Goal: Task Accomplishment & Management: Complete application form

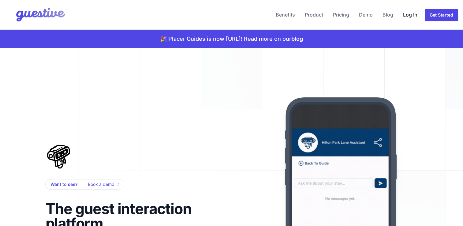
click at [406, 19] on link "Log In" at bounding box center [409, 14] width 19 height 15
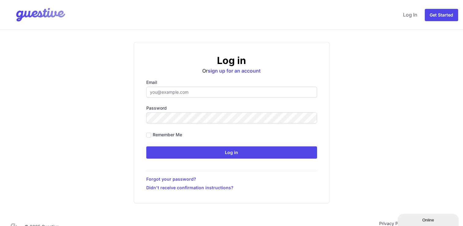
click at [219, 89] on input "Email" at bounding box center [231, 92] width 171 height 11
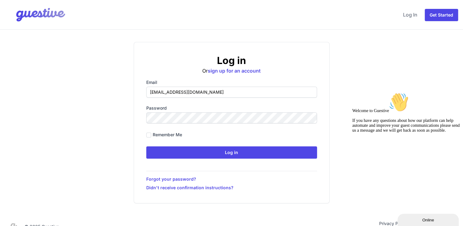
type input "hello@citysuoperhost.com"
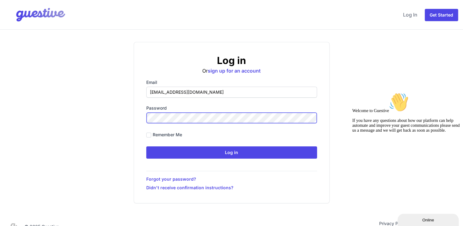
click at [146, 146] on input "Log in" at bounding box center [231, 152] width 171 height 12
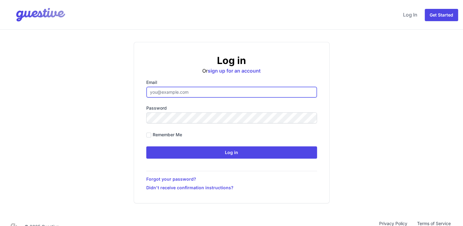
click at [207, 87] on input "Email" at bounding box center [231, 92] width 171 height 11
paste input "Hello@citysuperhost.com"
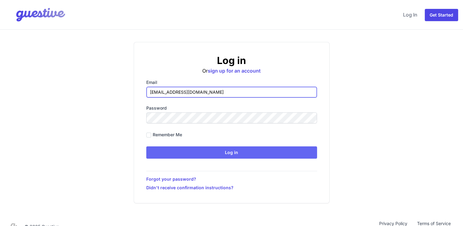
type input "Hello@citysuperhost.com"
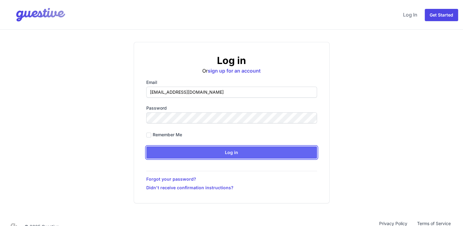
click at [214, 153] on input "Log in" at bounding box center [231, 152] width 171 height 12
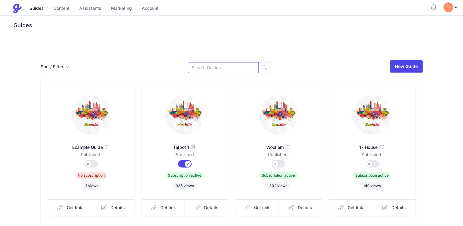
click at [228, 68] on input at bounding box center [223, 67] width 71 height 11
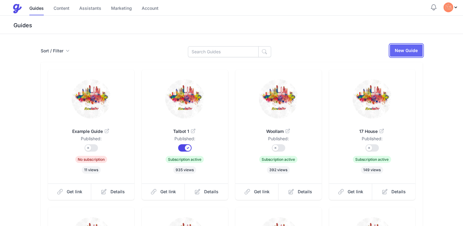
click at [408, 53] on link "New Guide" at bounding box center [406, 50] width 33 height 12
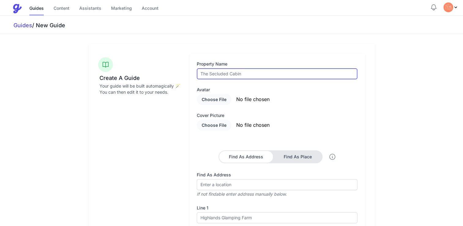
click at [280, 73] on input "text" at bounding box center [277, 73] width 161 height 11
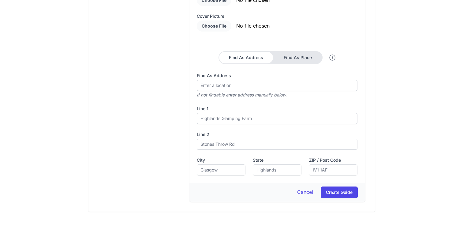
scroll to position [116, 0]
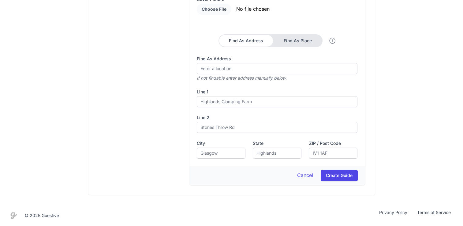
type input "[PERSON_NAME] 3"
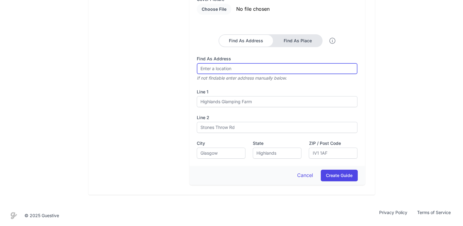
click at [229, 70] on input "Find As Address" at bounding box center [277, 68] width 161 height 11
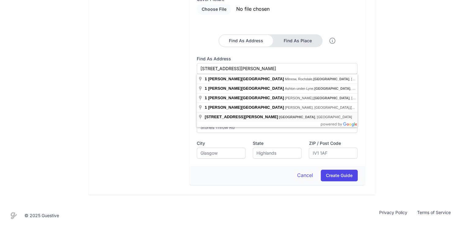
type input "1 Dale Street, Manchester, UK"
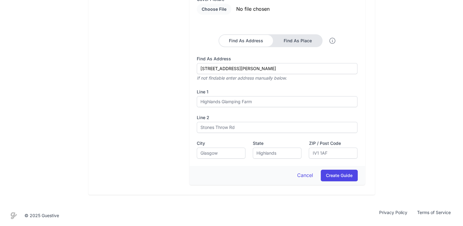
type input "[STREET_ADDRESS][PERSON_NAME]"
type input "[GEOGRAPHIC_DATA]"
type input "M1 1JA"
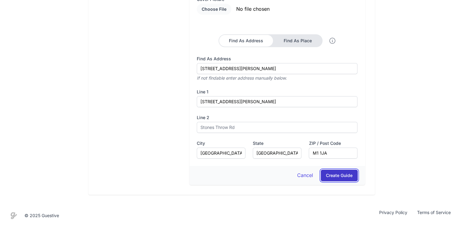
click at [339, 171] on button "Create Guide" at bounding box center [339, 175] width 37 height 12
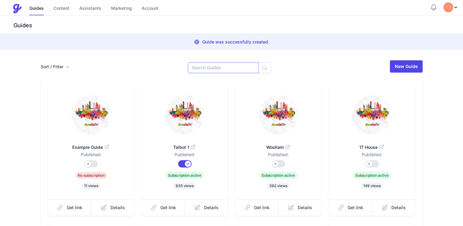
click at [220, 65] on input at bounding box center [223, 67] width 71 height 11
type input "f"
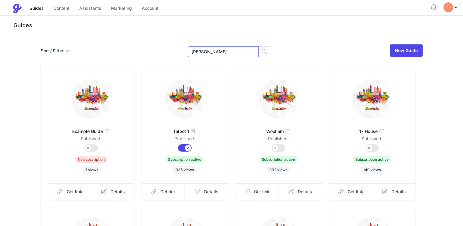
click at [210, 50] on input "[PERSON_NAME]" at bounding box center [223, 51] width 71 height 11
type input "[PERSON_NAME]"
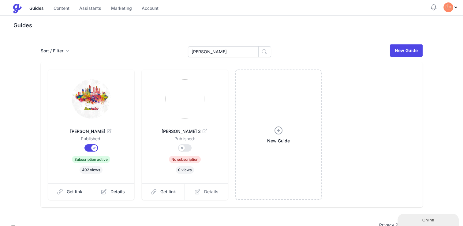
click at [202, 192] on link "Details" at bounding box center [206, 191] width 43 height 17
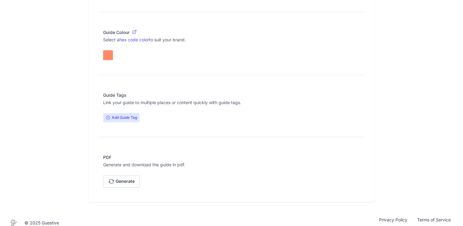
scroll to position [483, 0]
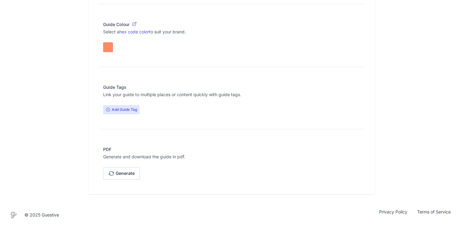
click at [137, 114] on span "Add Guide Tag" at bounding box center [121, 109] width 36 height 9
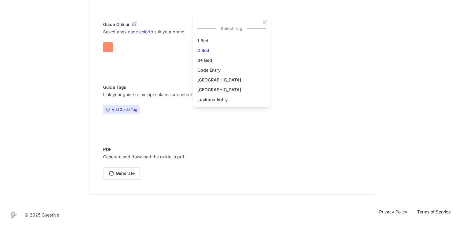
click at [214, 54] on link "2 Bed" at bounding box center [231, 50] width 69 height 7
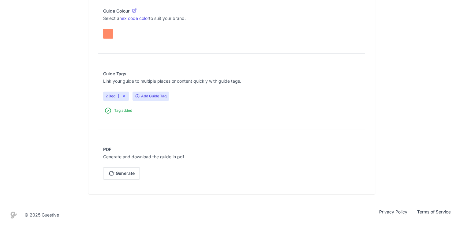
click at [158, 101] on span "Add Guide Tag" at bounding box center [150, 95] width 36 height 9
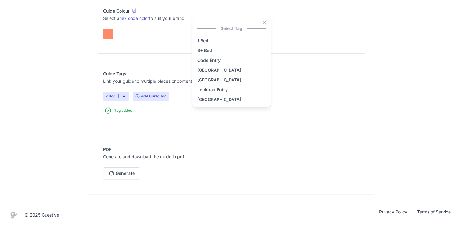
scroll to position [32, 0]
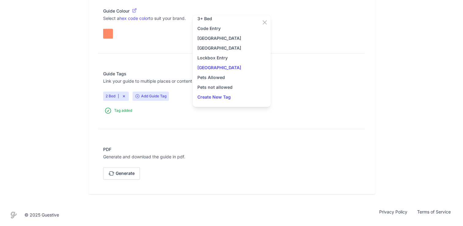
click at [235, 71] on link "[GEOGRAPHIC_DATA]" at bounding box center [231, 67] width 69 height 7
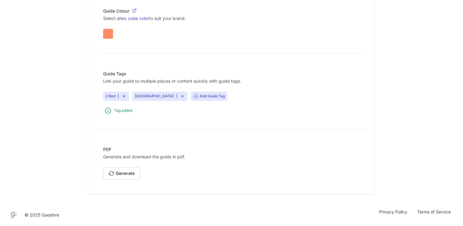
click at [203, 101] on span "Add Guide Tag" at bounding box center [209, 95] width 36 height 9
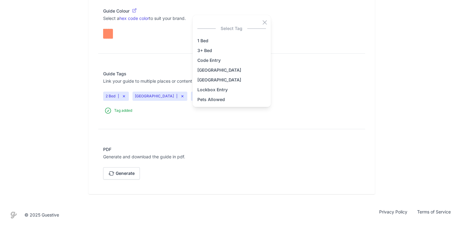
scroll to position [22, 0]
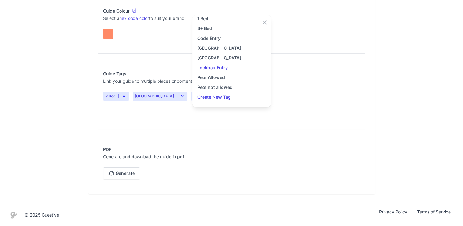
click at [220, 71] on link "Lockbox Entry" at bounding box center [231, 67] width 69 height 7
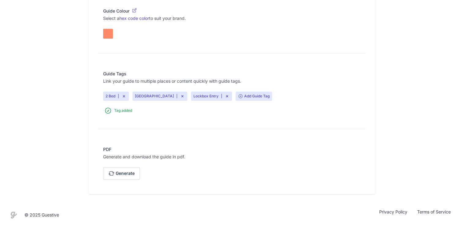
click at [251, 101] on span "Add Guide Tag" at bounding box center [253, 95] width 36 height 9
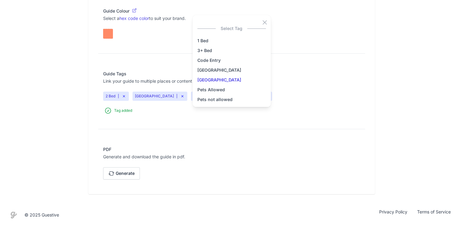
scroll to position [12, 0]
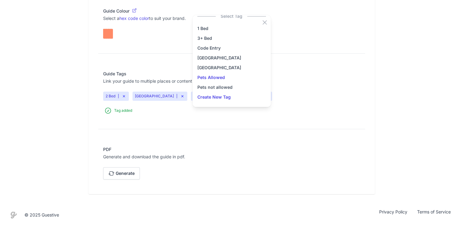
click at [220, 81] on link "Pets Allowed" at bounding box center [231, 77] width 69 height 7
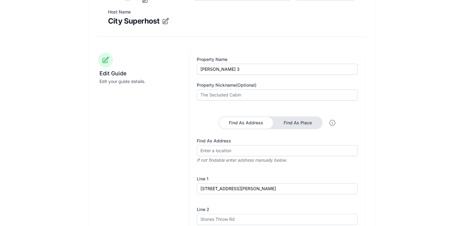
scroll to position [0, 0]
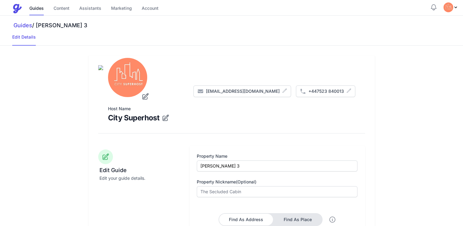
click at [358, 67] on icon "submit" at bounding box center [359, 71] width 10 height 10
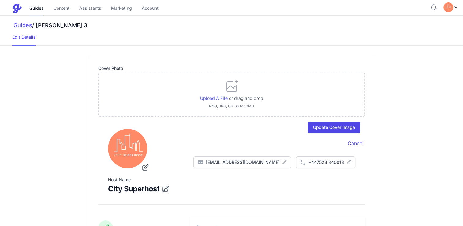
click at [214, 97] on span "Upload a file" at bounding box center [214, 97] width 28 height 5
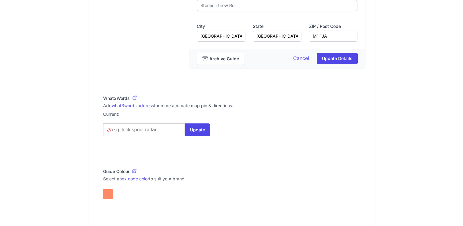
scroll to position [390, 0]
click at [336, 62] on button "Update Details" at bounding box center [337, 59] width 41 height 12
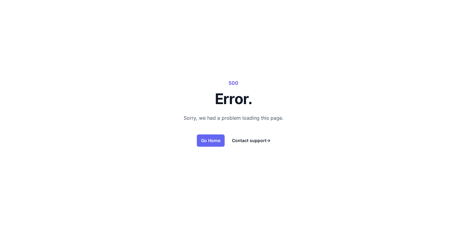
click at [208, 145] on link "Go Home" at bounding box center [211, 140] width 28 height 12
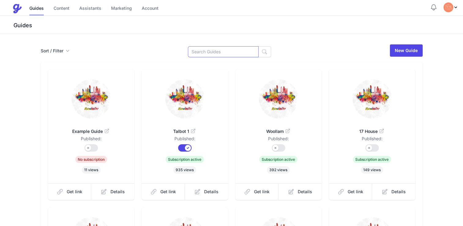
click at [232, 50] on input at bounding box center [223, 51] width 71 height 11
type input "g"
type input "[PERSON_NAME] 3"
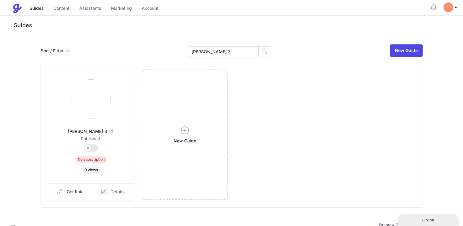
click at [104, 190] on icon at bounding box center [103, 191] width 5 height 5
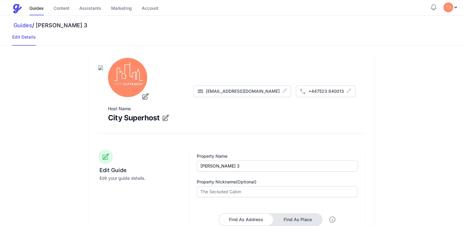
click at [357, 73] on icon "submit" at bounding box center [359, 71] width 8 height 8
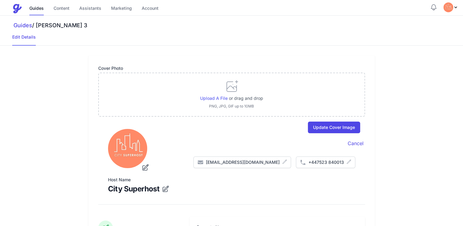
click at [213, 95] on label "Upload a file" at bounding box center [214, 98] width 28 height 6
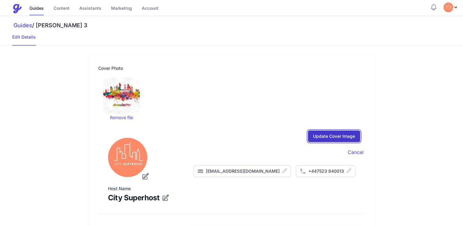
click at [327, 136] on input "Update Cover Image" at bounding box center [334, 136] width 52 height 12
